Goal: Find specific page/section: Find specific page/section

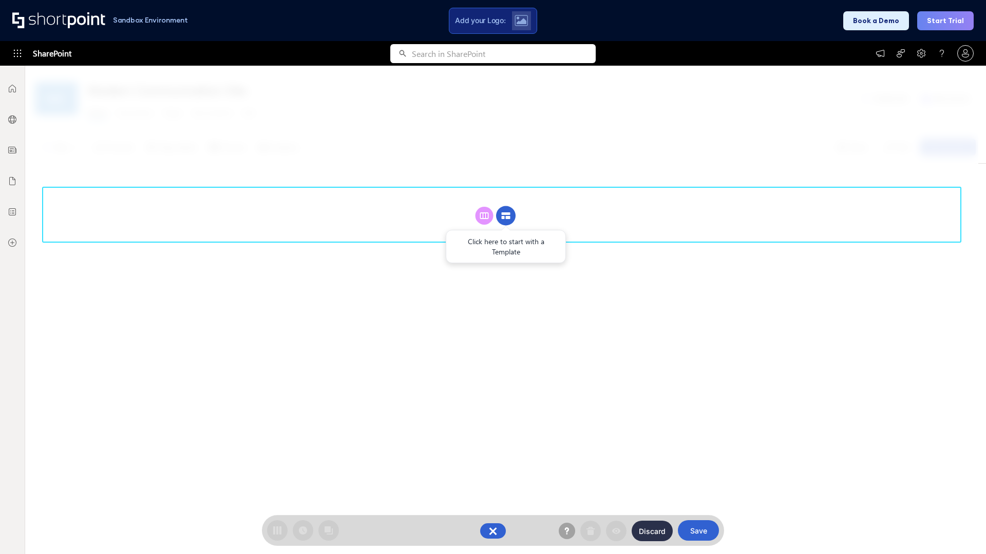
click at [506, 216] on circle at bounding box center [506, 216] width 20 height 20
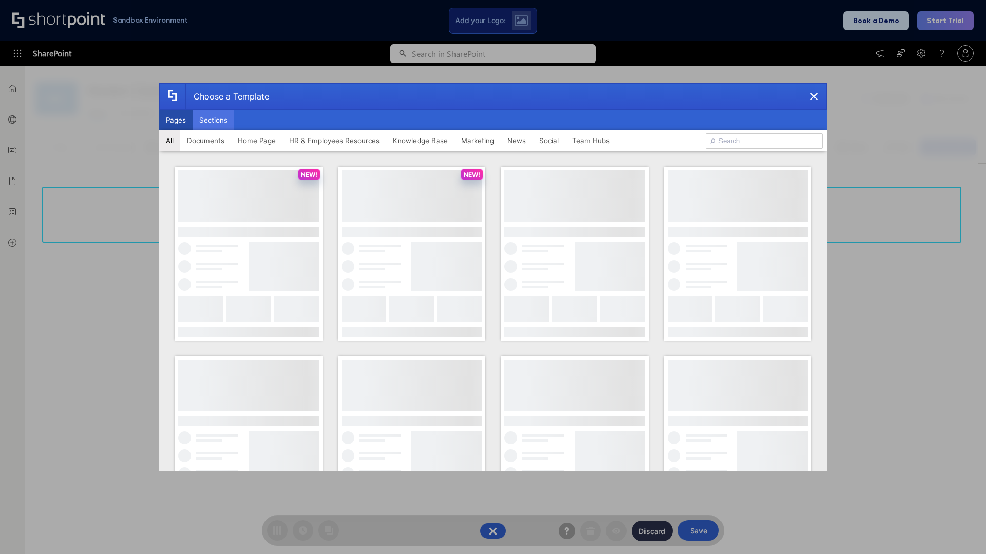
click at [213, 120] on button "Sections" at bounding box center [213, 120] width 42 height 21
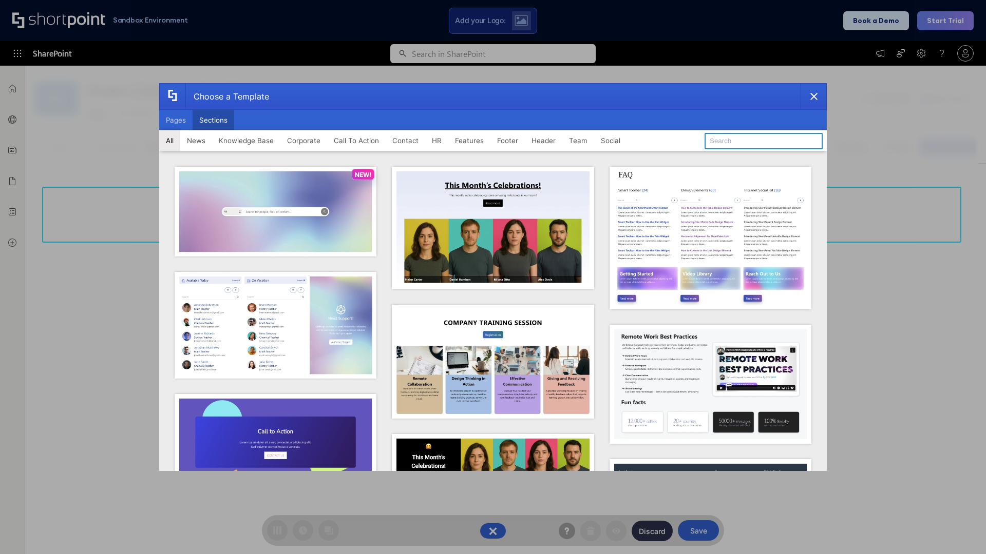
type input "Resources"
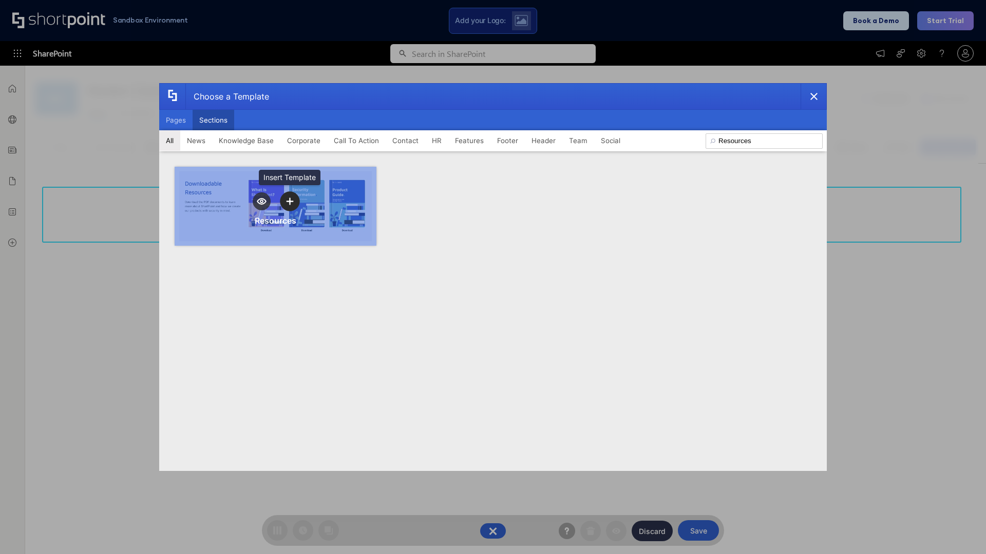
click at [290, 201] on icon "template selector" at bounding box center [289, 201] width 7 height 7
